Goal: Transaction & Acquisition: Purchase product/service

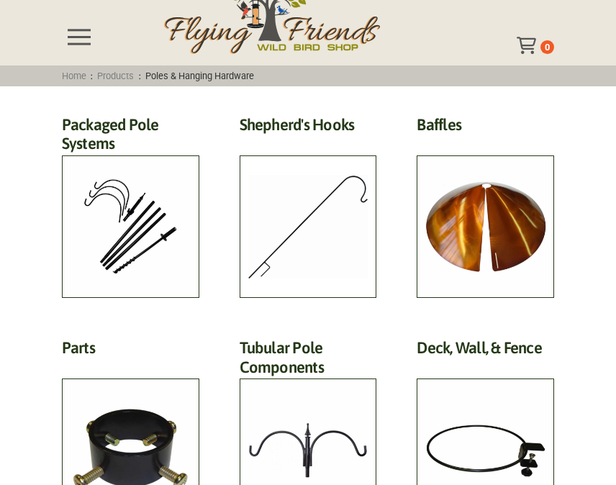
scroll to position [83, 0]
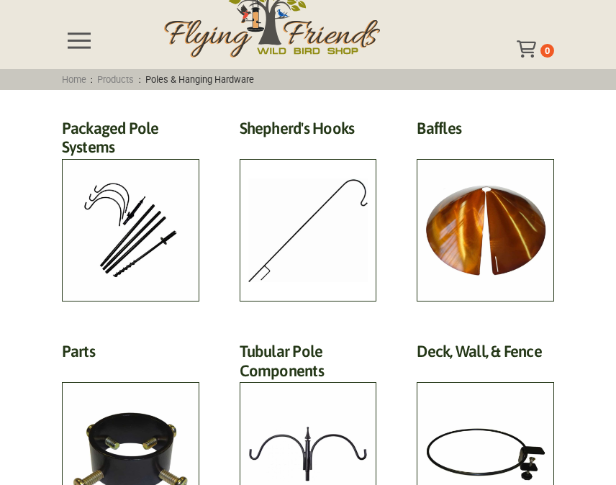
click at [167, 165] on h2 "Packaged Pole Systems (3)" at bounding box center [131, 142] width 138 height 46
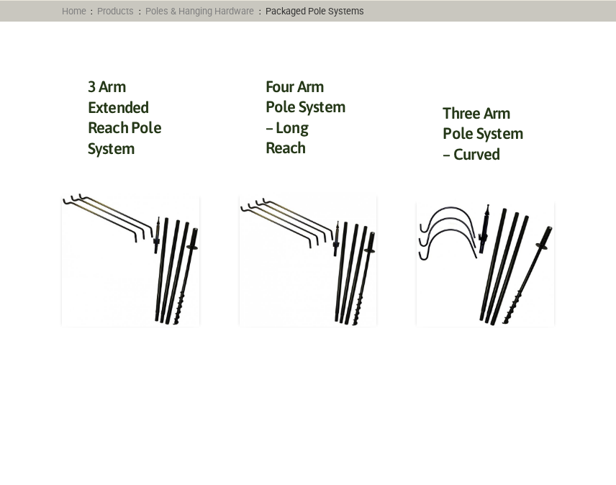
scroll to position [151, 0]
click at [362, 265] on img at bounding box center [309, 259] width 138 height 135
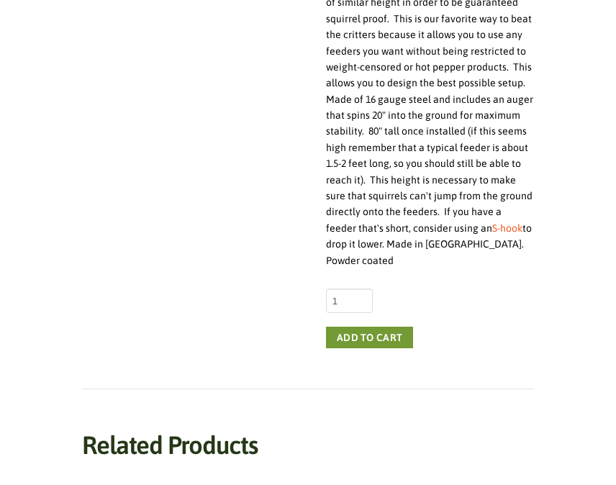
scroll to position [520, 0]
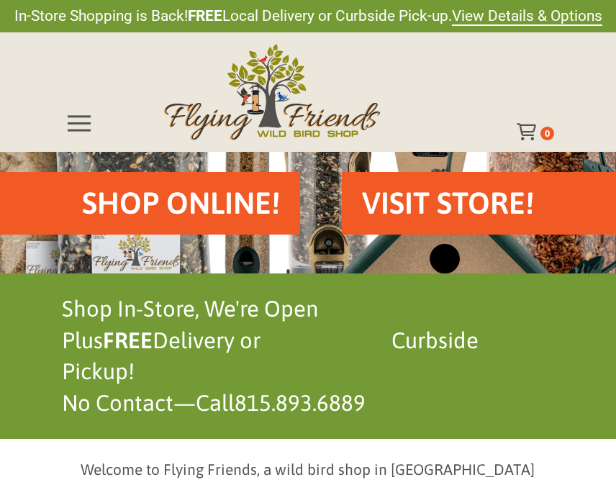
click at [260, 225] on div "Shop Online!" at bounding box center [181, 203] width 238 height 63
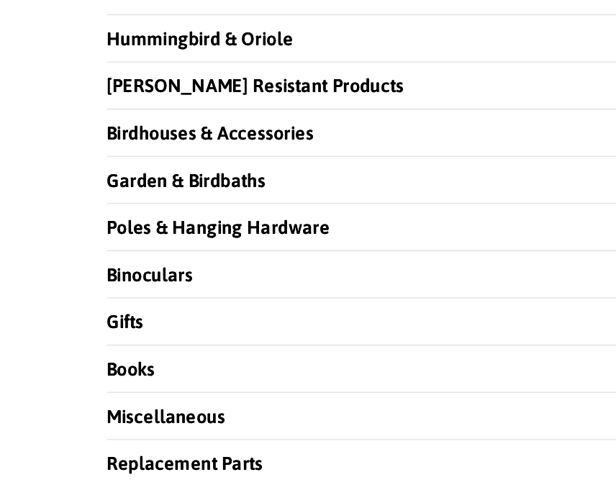
scroll to position [1249, 0]
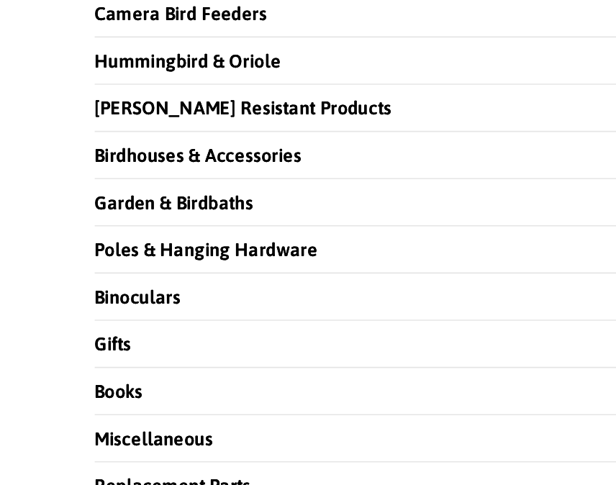
click at [333, 307] on li "Poles & Hanging Hardware" at bounding box center [308, 322] width 493 height 30
click at [181, 315] on link "Poles & Hanging Hardware" at bounding box center [132, 321] width 140 height 13
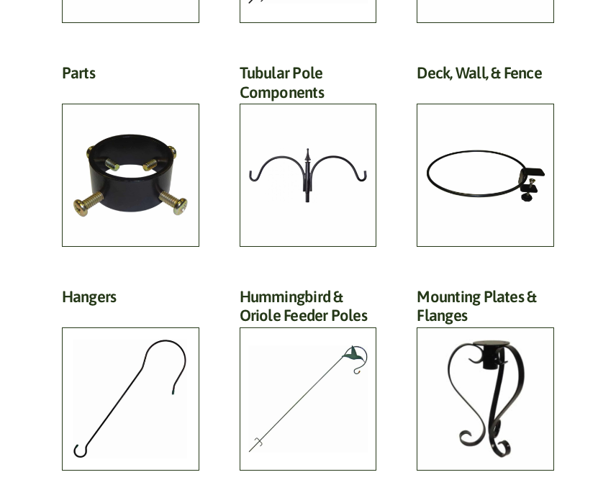
scroll to position [361, 0]
click at [356, 109] on h2 "Tubular Pole Components (33)" at bounding box center [309, 86] width 138 height 46
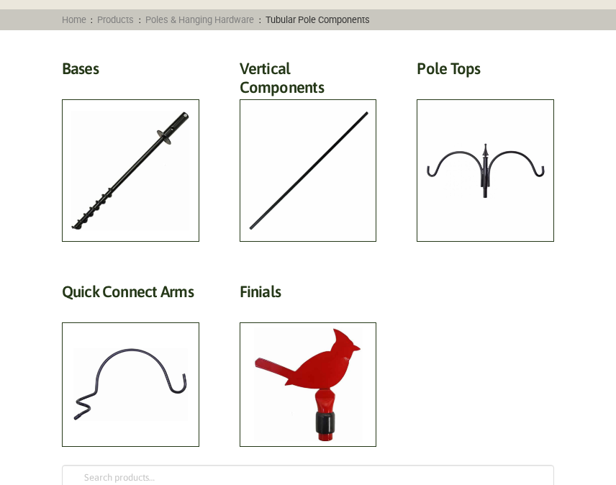
scroll to position [138, 0]
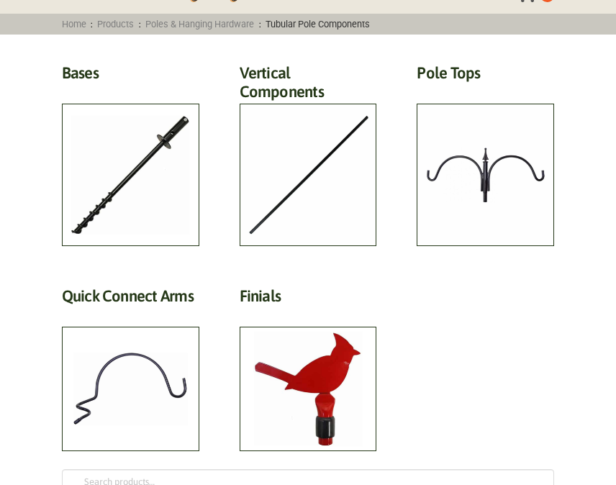
click at [510, 90] on h2 "Pole Tops (11)" at bounding box center [486, 76] width 138 height 27
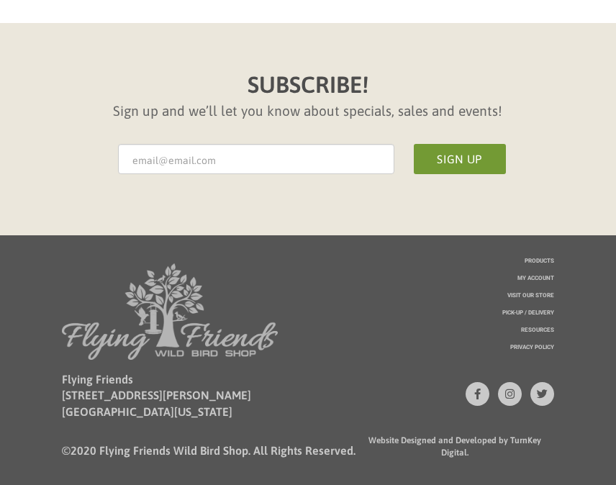
scroll to position [2398, 0]
